Goal: Task Accomplishment & Management: Use online tool/utility

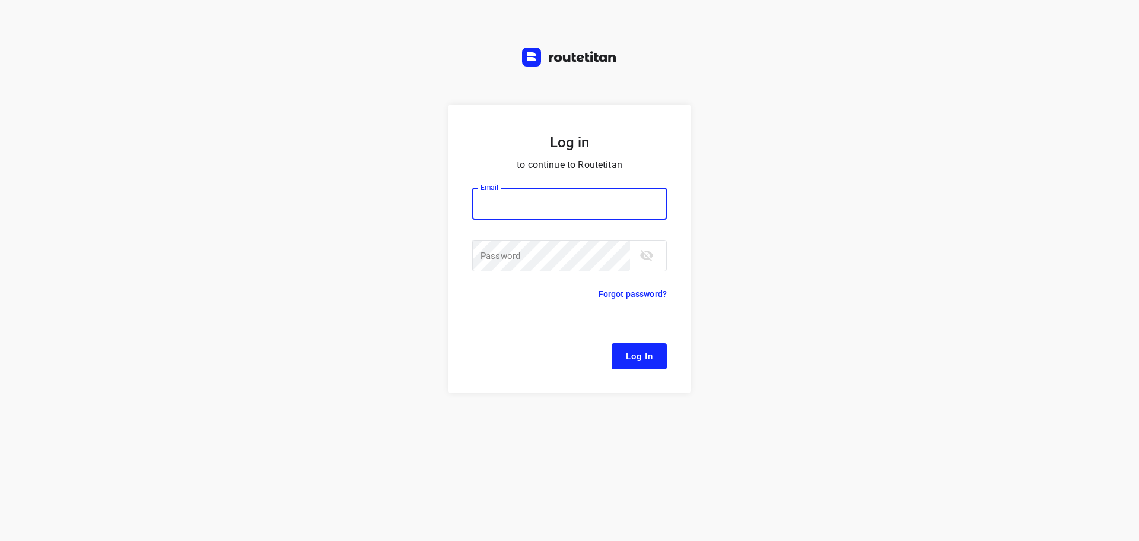
click at [506, 199] on input "email" at bounding box center [569, 204] width 195 height 32
type input "[EMAIL_ADDRESS][DOMAIN_NAME]"
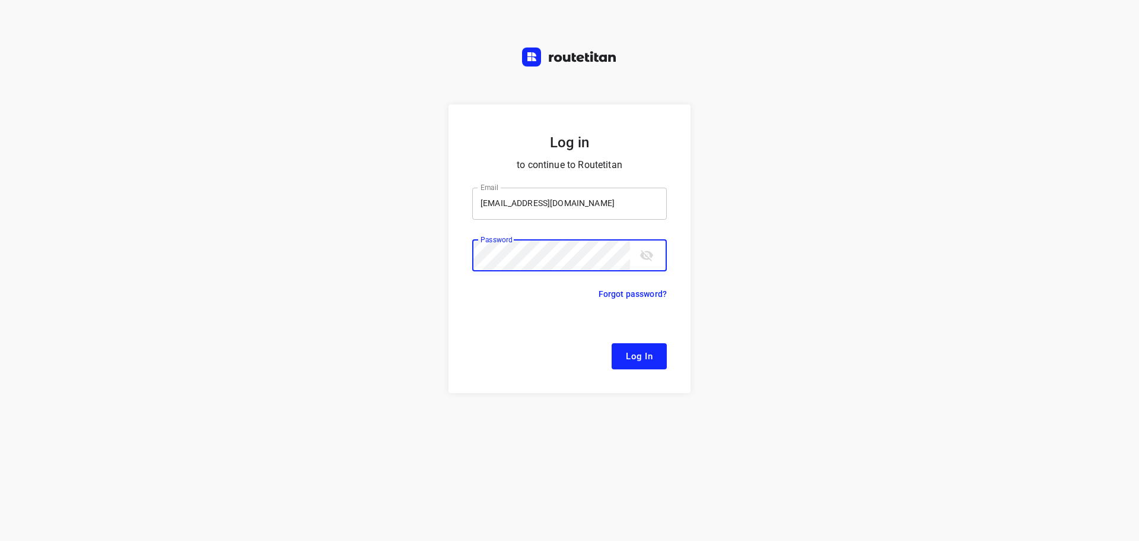
click at [612, 343] on button "Log In" at bounding box center [639, 356] width 55 height 26
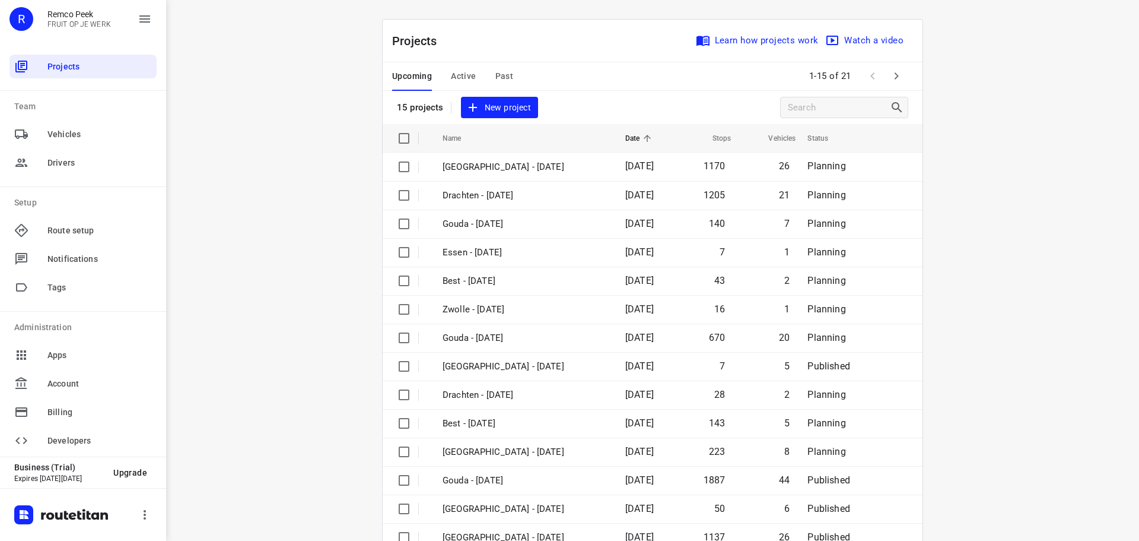
drag, startPoint x: 1060, startPoint y: 367, endPoint x: 1016, endPoint y: 243, distance: 132.3
click at [1048, 335] on div "i © 2025 Routetitan , © Stadia Maps , © OpenMapTiles © OpenStreetMap contributo…" at bounding box center [652, 270] width 973 height 541
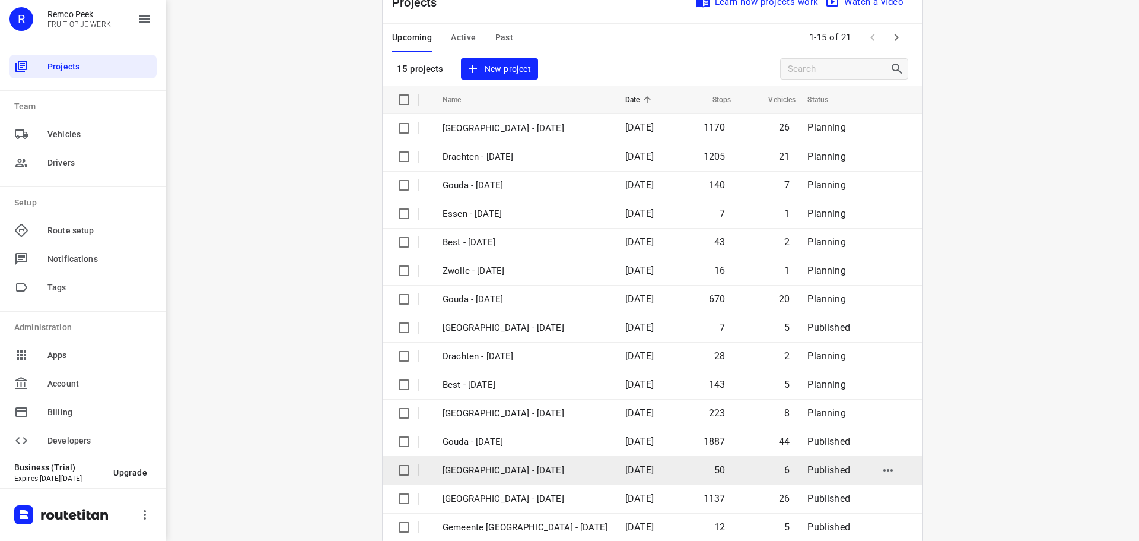
scroll to position [59, 0]
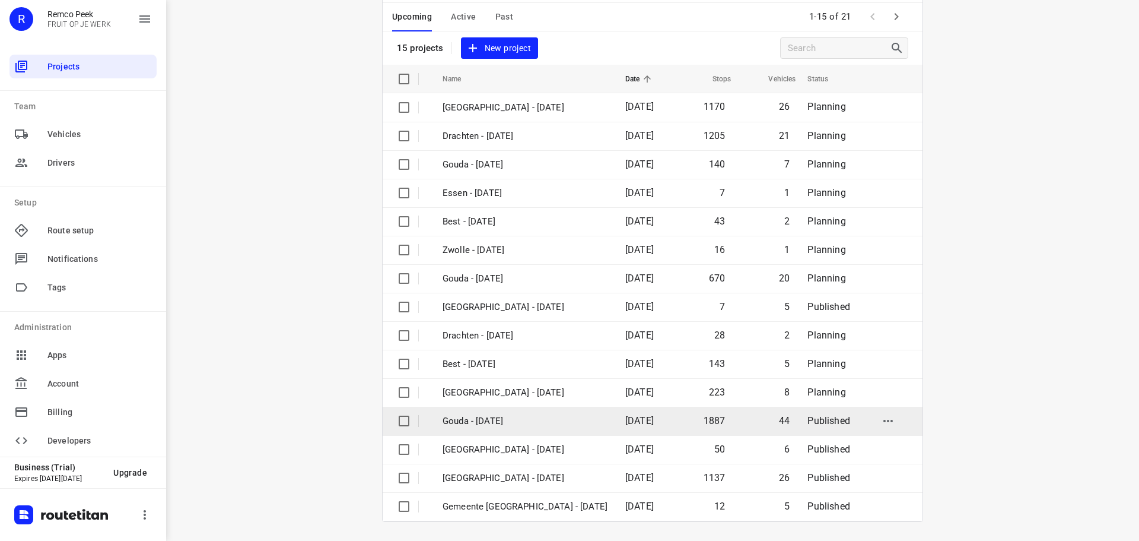
click at [485, 420] on p "Gouda - [DATE]" at bounding box center [525, 421] width 165 height 14
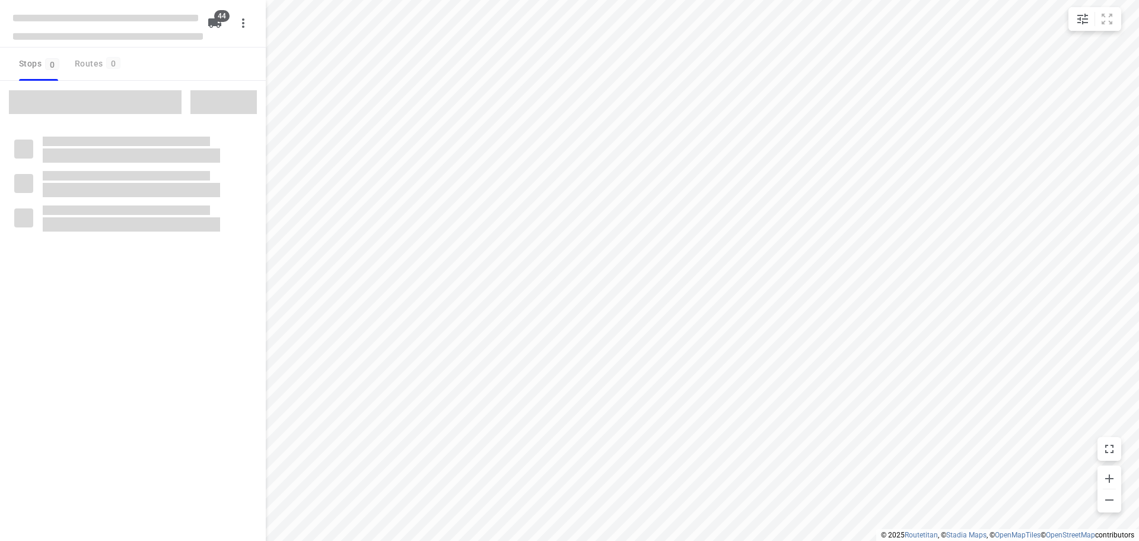
checkbox input "true"
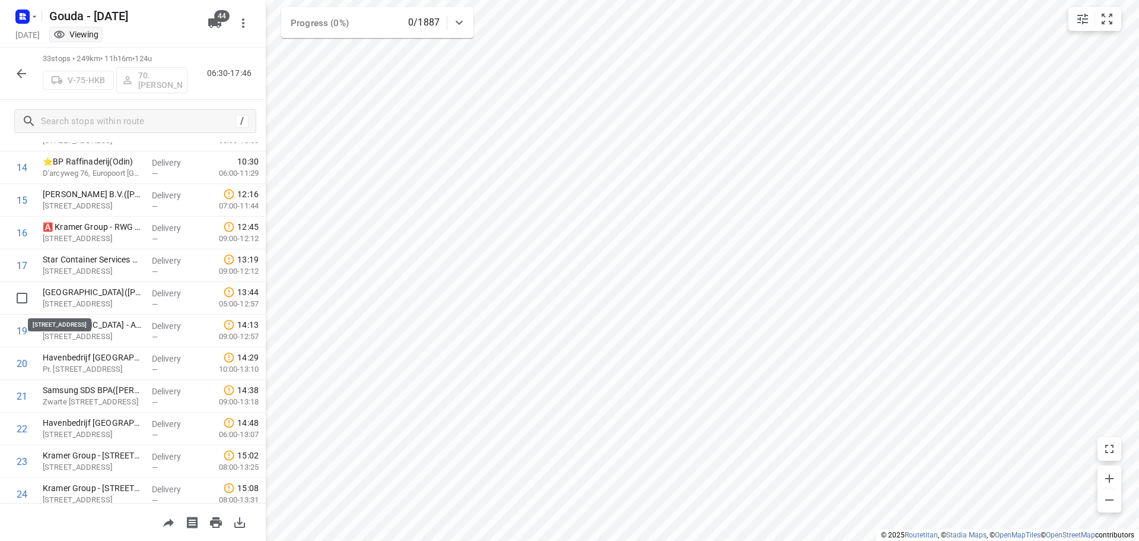
scroll to position [809, 0]
